Goal: Task Accomplishment & Management: Manage account settings

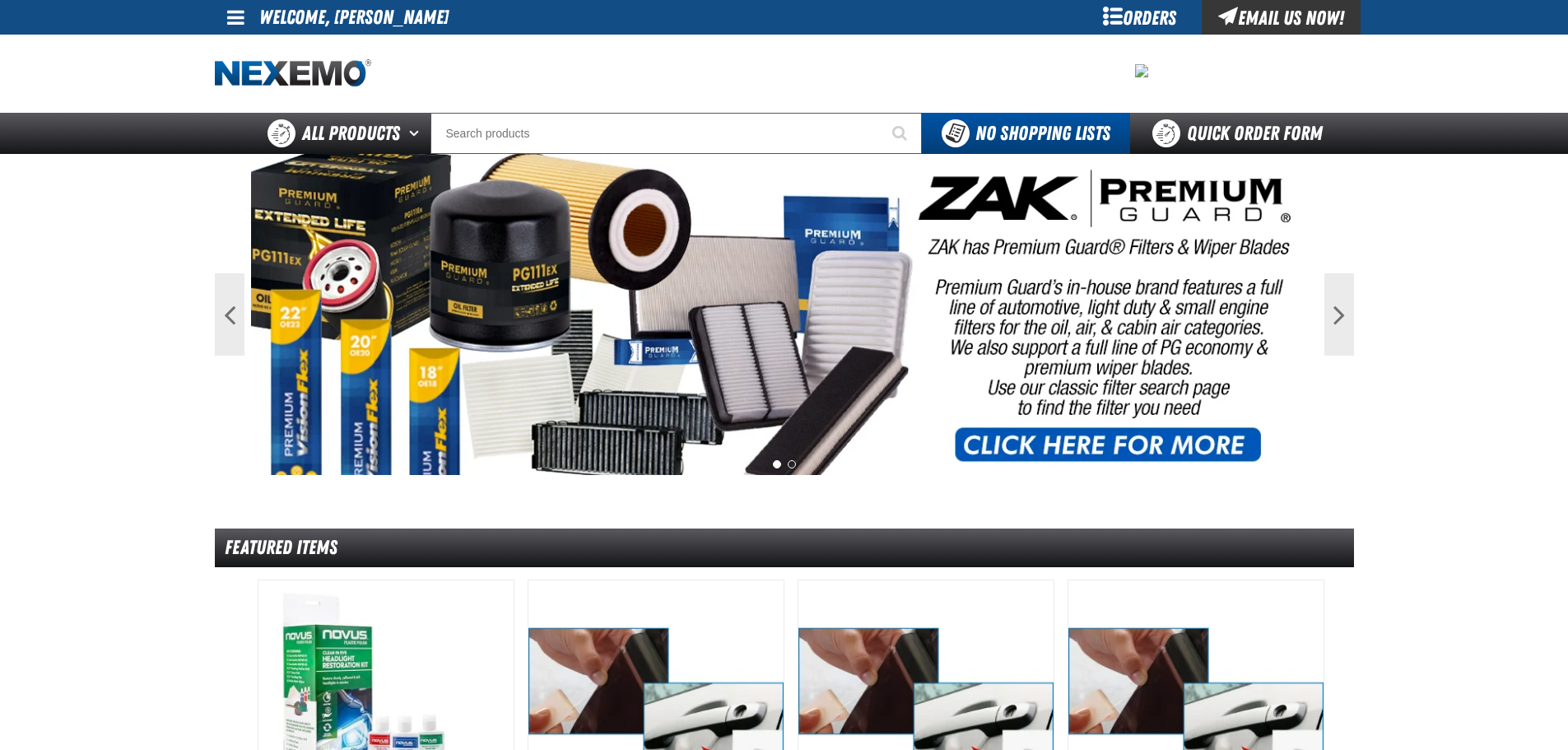
click at [238, 20] on span at bounding box center [236, 17] width 17 height 20
click at [245, 42] on link "My Account My Account" at bounding box center [258, 49] width 73 height 15
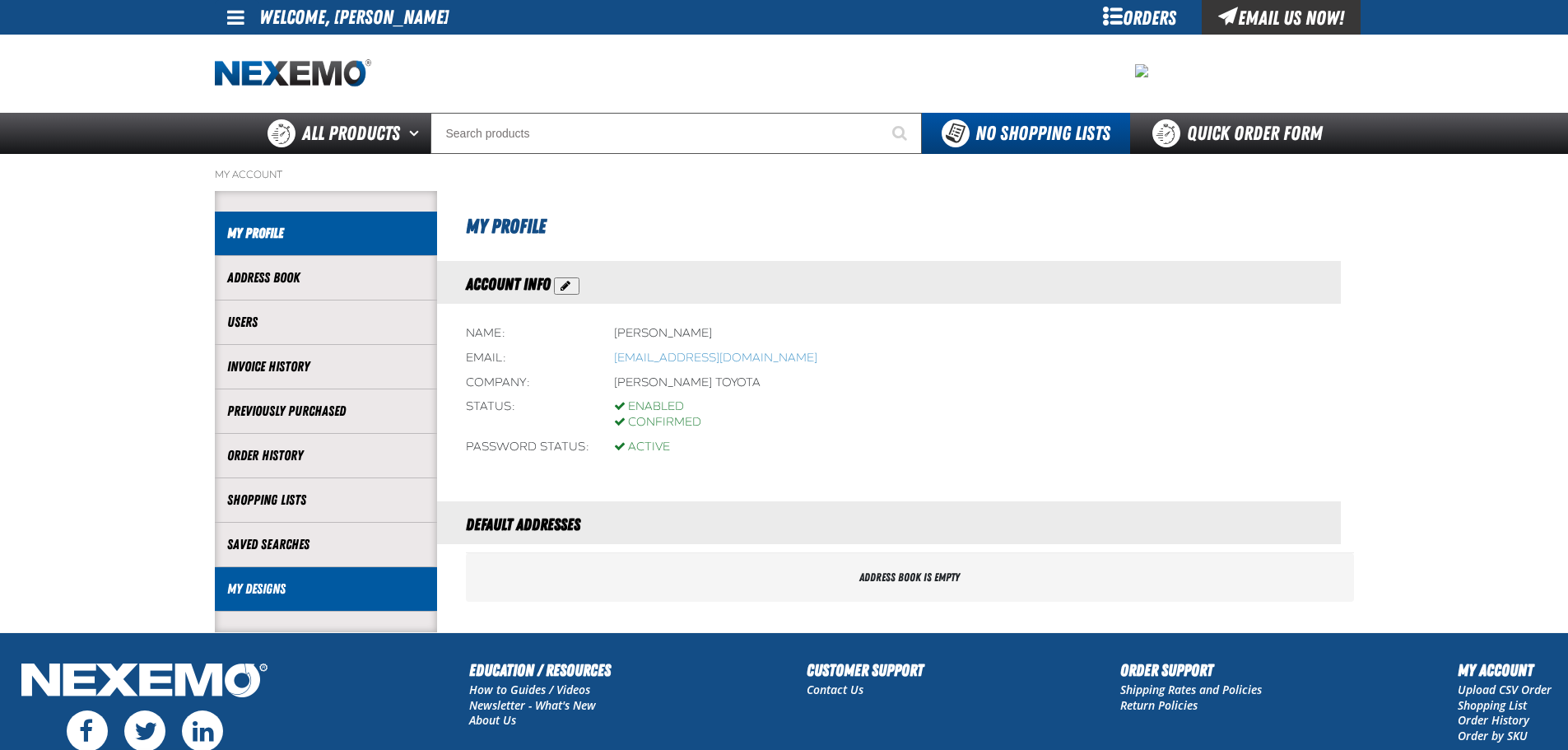
click at [262, 586] on link "My Designs" at bounding box center [325, 589] width 197 height 19
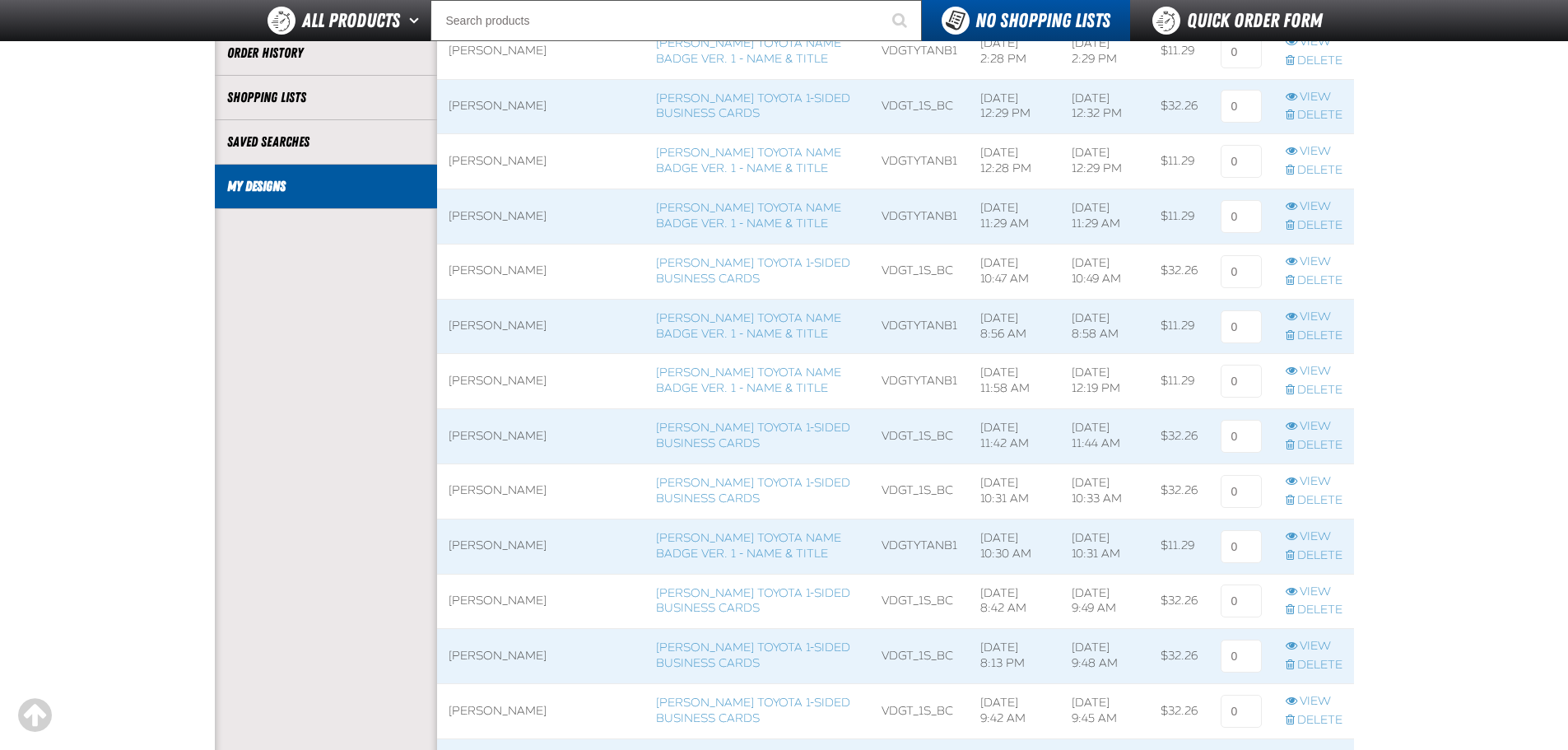
scroll to position [329, 0]
